Goal: Information Seeking & Learning: Learn about a topic

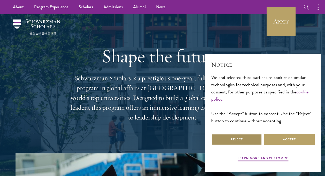
click at [244, 140] on button "Reject" at bounding box center [236, 140] width 51 height 12
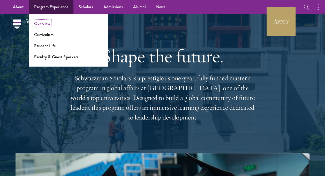
click at [47, 23] on link "Overview" at bounding box center [42, 24] width 16 height 6
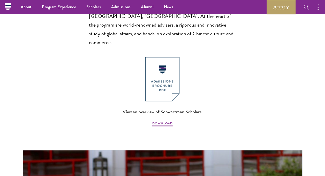
scroll to position [226, 0]
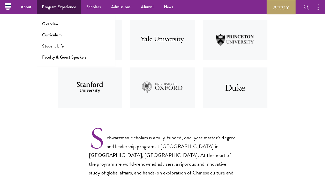
click at [54, 38] on ul "Overview Curriculum Student Life Faculty & Guest Speakers" at bounding box center [76, 40] width 79 height 53
click at [54, 35] on link "Curriculum" at bounding box center [51, 35] width 19 height 6
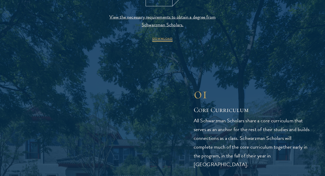
scroll to position [646, 0]
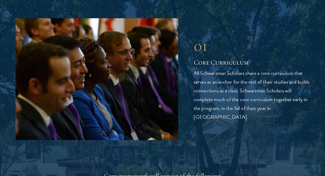
drag, startPoint x: 193, startPoint y: 61, endPoint x: 199, endPoint y: 62, distance: 6.5
click at [199, 62] on div "01 Core Curriculum 01 Core Curriculum All Schwarzman Scholars share a core curr…" at bounding box center [162, 79] width 294 height 122
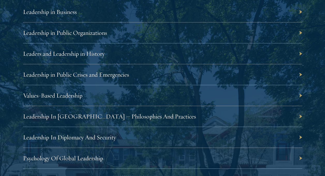
scroll to position [930, 0]
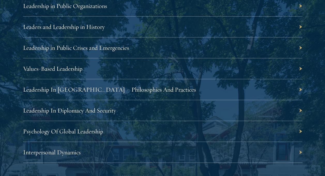
click at [300, 89] on div "Leadership In [GEOGRAPHIC_DATA] – Philosophies And Practices" at bounding box center [162, 89] width 279 height 21
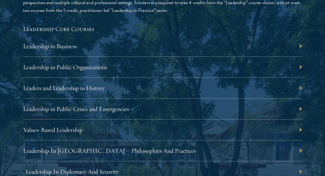
scroll to position [904, 0]
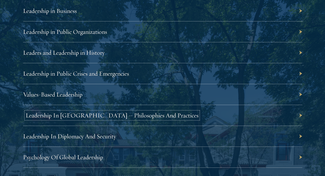
click at [80, 114] on link "Leadership In [GEOGRAPHIC_DATA] – Philosophies And Practices" at bounding box center [112, 116] width 173 height 8
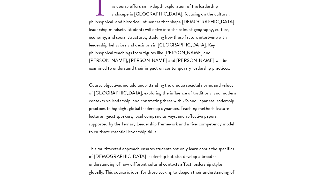
scroll to position [207, 0]
